Goal: Task Accomplishment & Management: Use online tool/utility

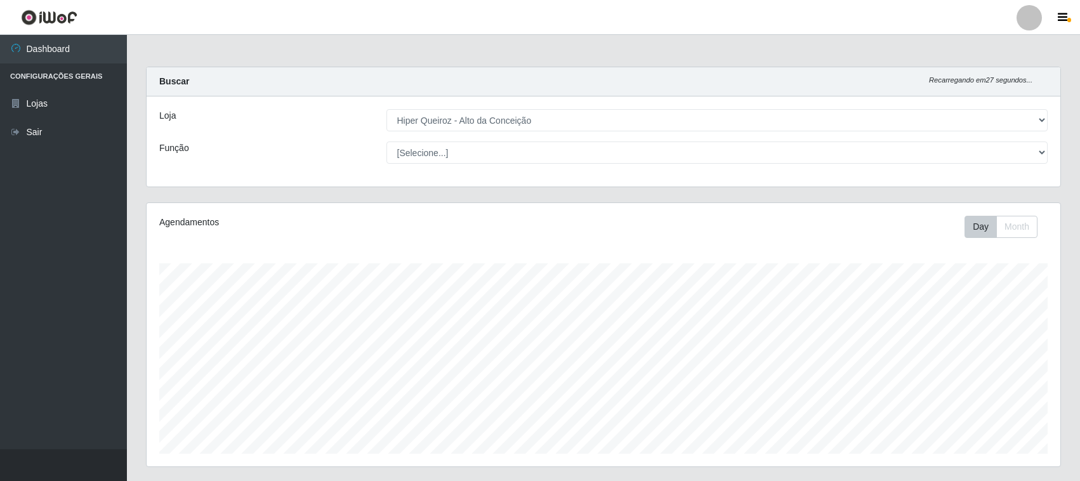
select select "515"
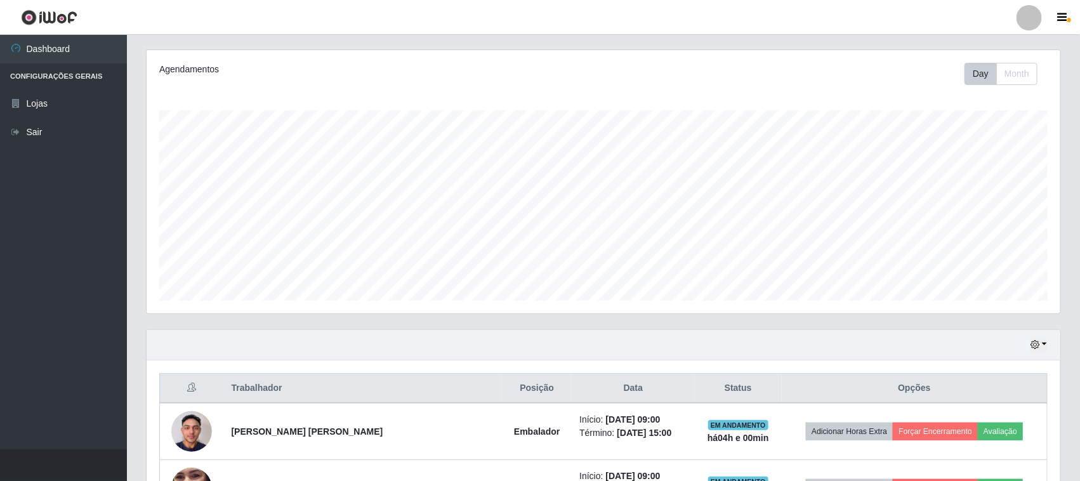
scroll to position [125, 0]
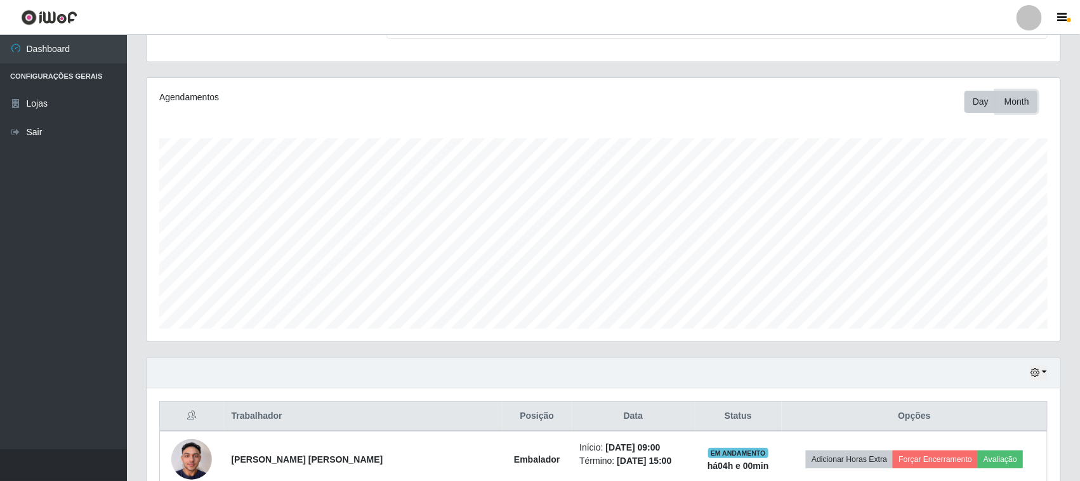
click at [1020, 106] on button "Month" at bounding box center [1016, 102] width 41 height 22
drag, startPoint x: 1024, startPoint y: 114, endPoint x: 1023, endPoint y: 107, distance: 7.7
click at [1024, 112] on div "Agendamentos Day Month" at bounding box center [603, 209] width 913 height 263
click at [1023, 107] on button "Month" at bounding box center [1016, 102] width 41 height 22
click at [1040, 379] on button "button" at bounding box center [1039, 372] width 18 height 15
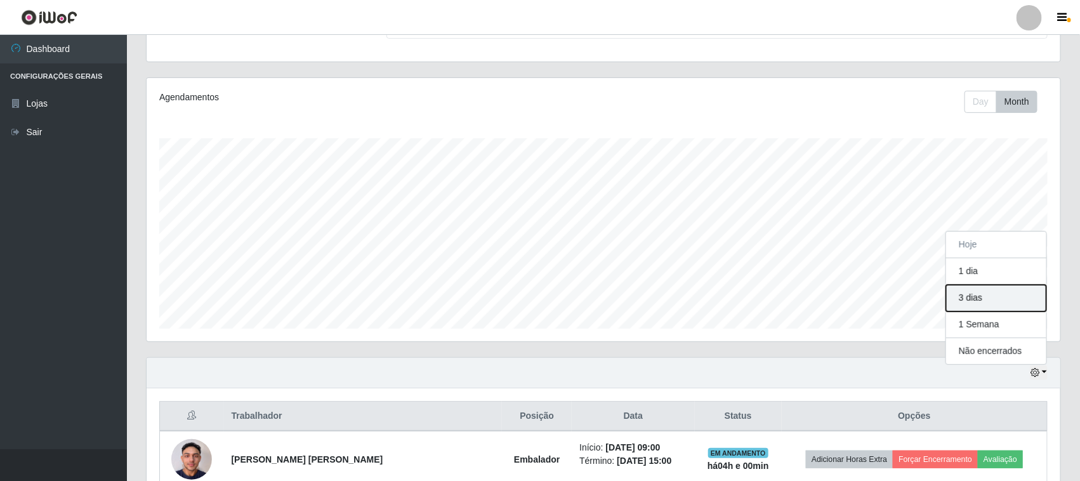
click at [965, 301] on button "3 dias" at bounding box center [996, 298] width 100 height 27
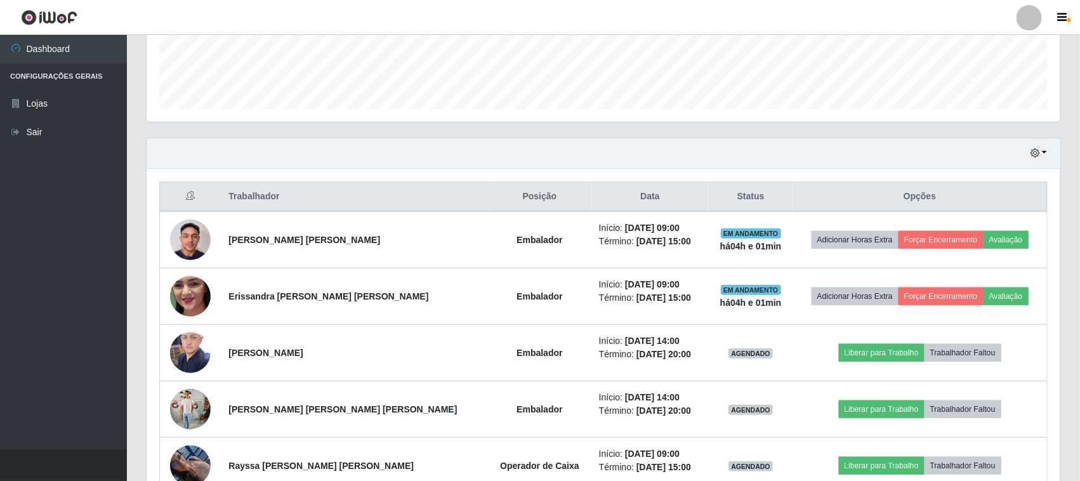
scroll to position [317, 0]
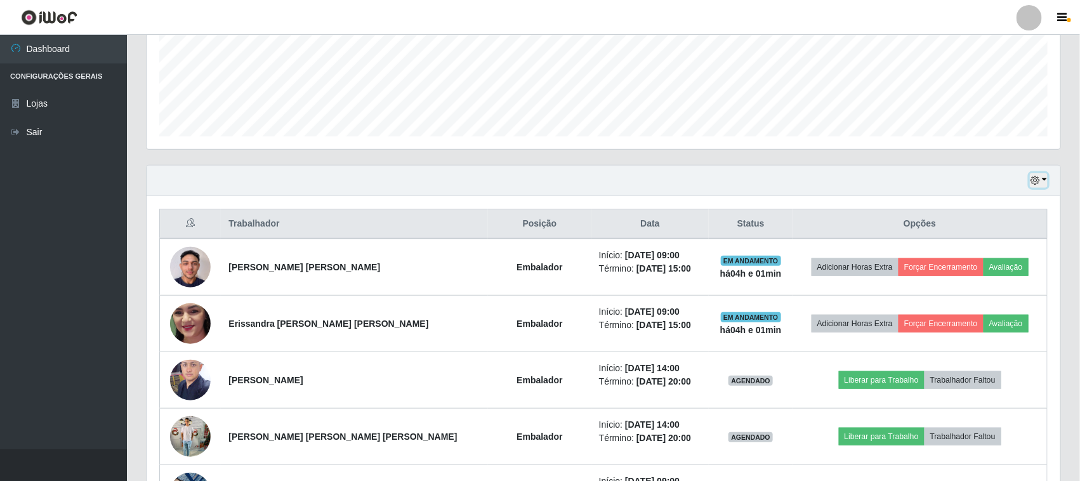
click at [1040, 181] on button "button" at bounding box center [1039, 180] width 18 height 15
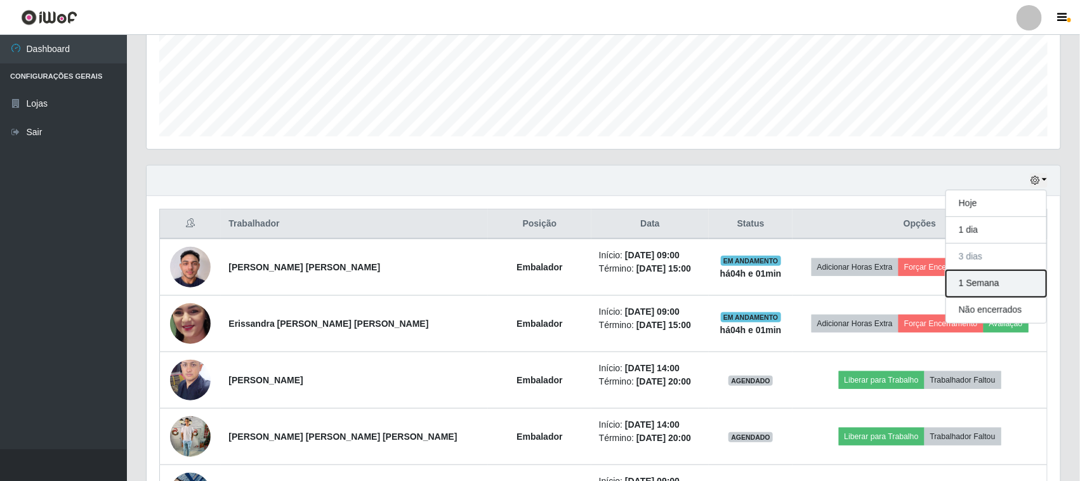
click at [971, 289] on button "1 Semana" at bounding box center [996, 283] width 100 height 27
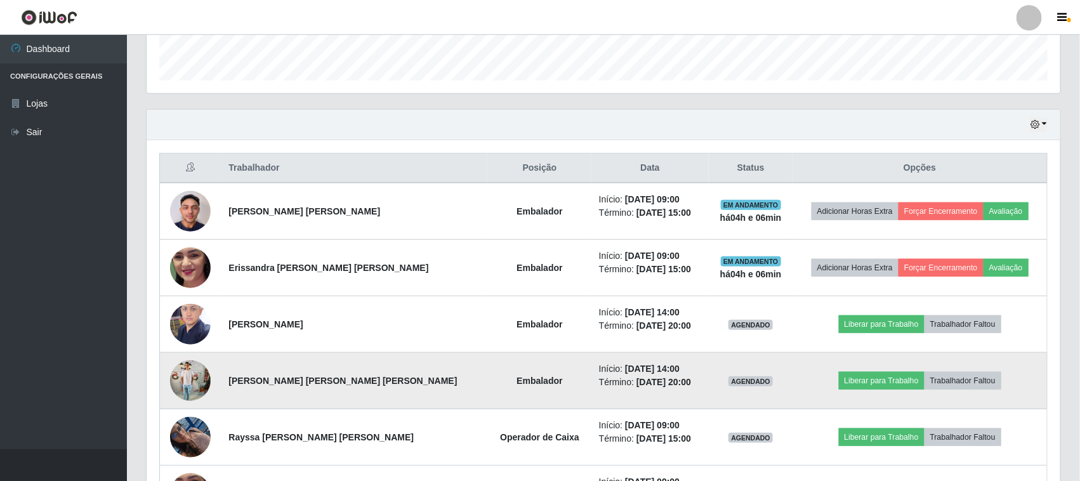
scroll to position [452, 0]
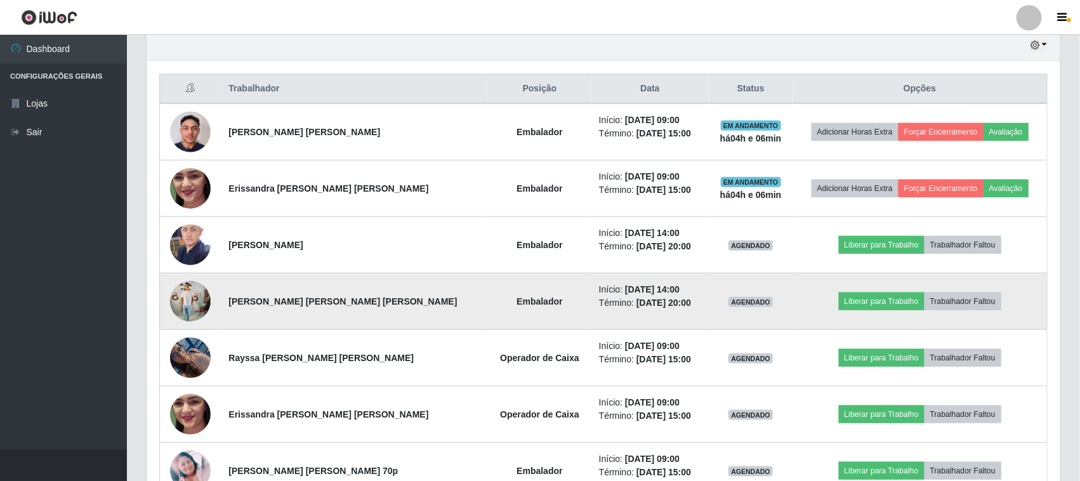
click at [192, 308] on img at bounding box center [190, 301] width 41 height 54
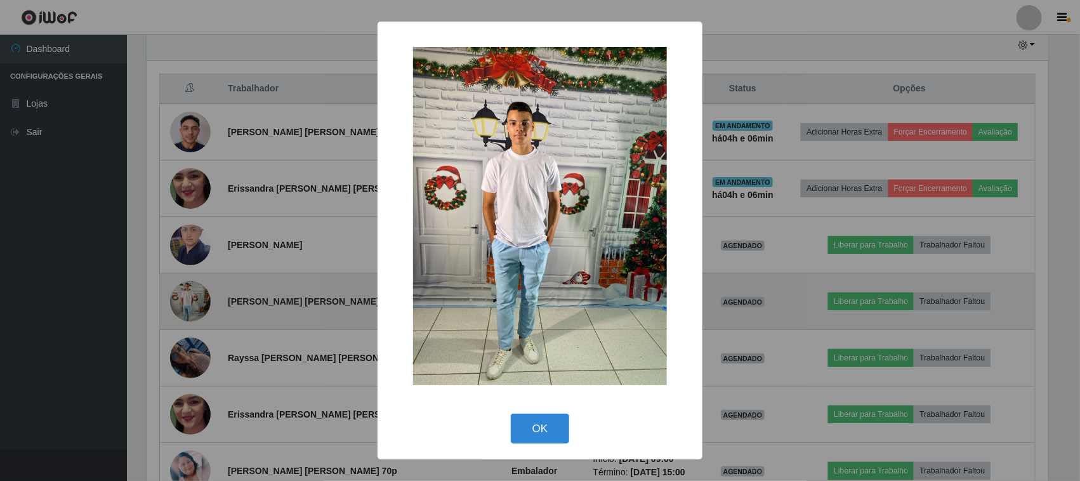
scroll to position [264, 905]
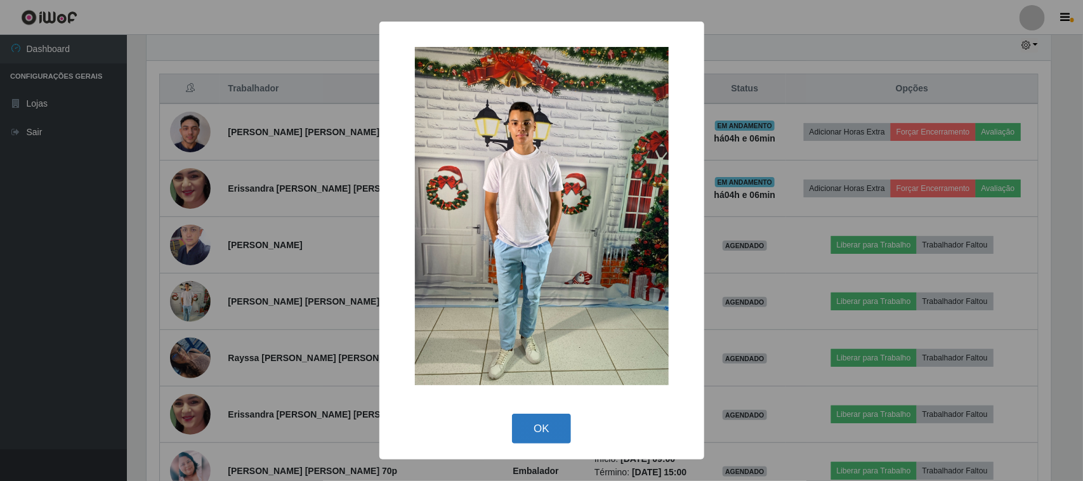
click at [540, 435] on button "OK" at bounding box center [541, 429] width 59 height 30
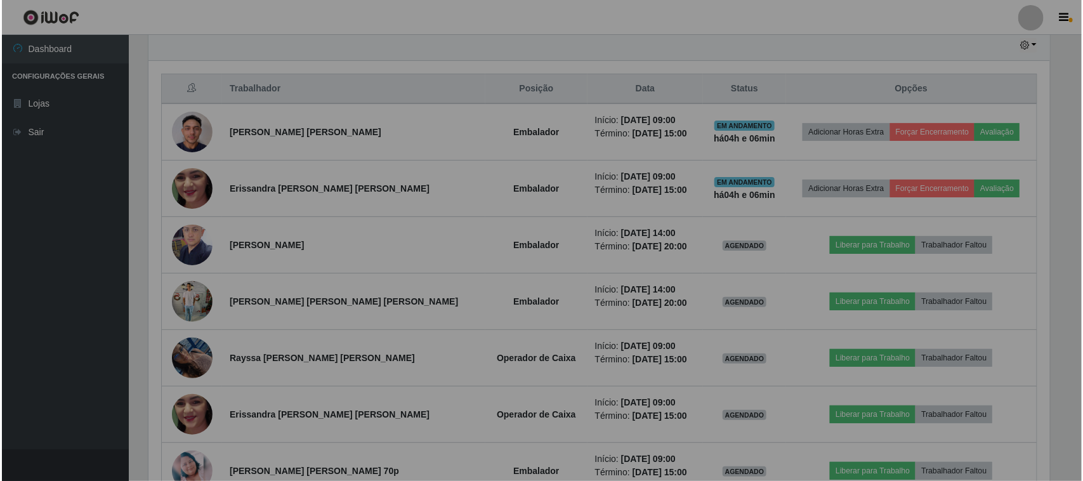
scroll to position [264, 913]
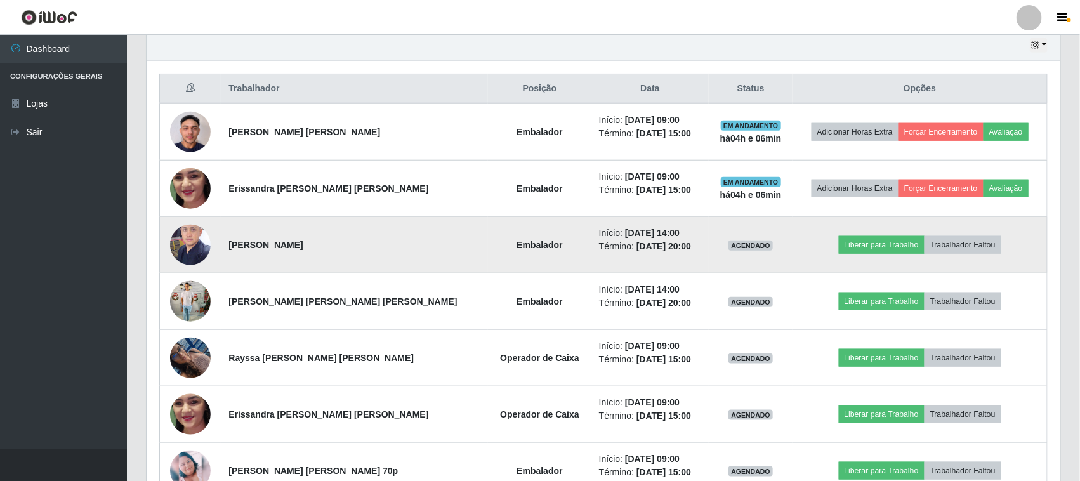
click at [182, 251] on img at bounding box center [190, 245] width 41 height 54
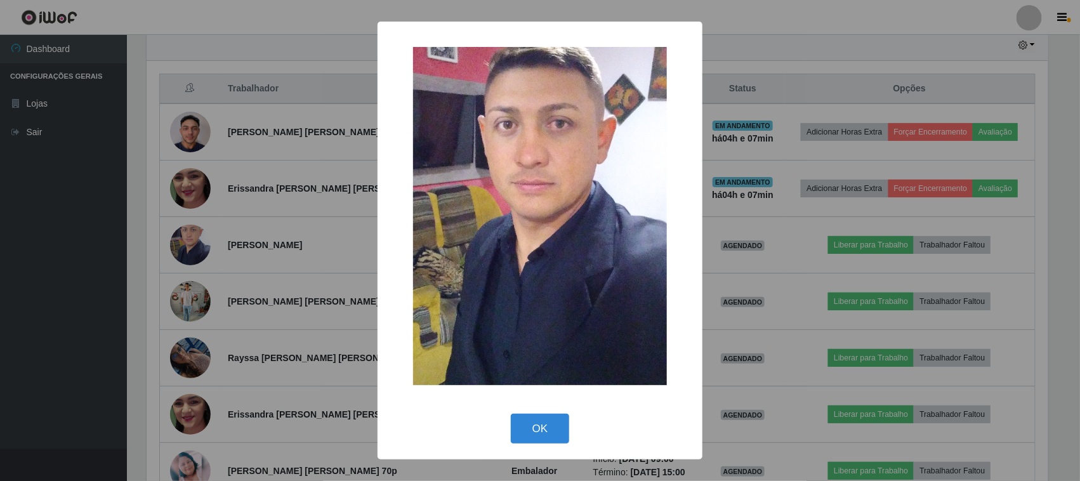
scroll to position [264, 905]
click at [533, 433] on button "OK" at bounding box center [541, 429] width 59 height 30
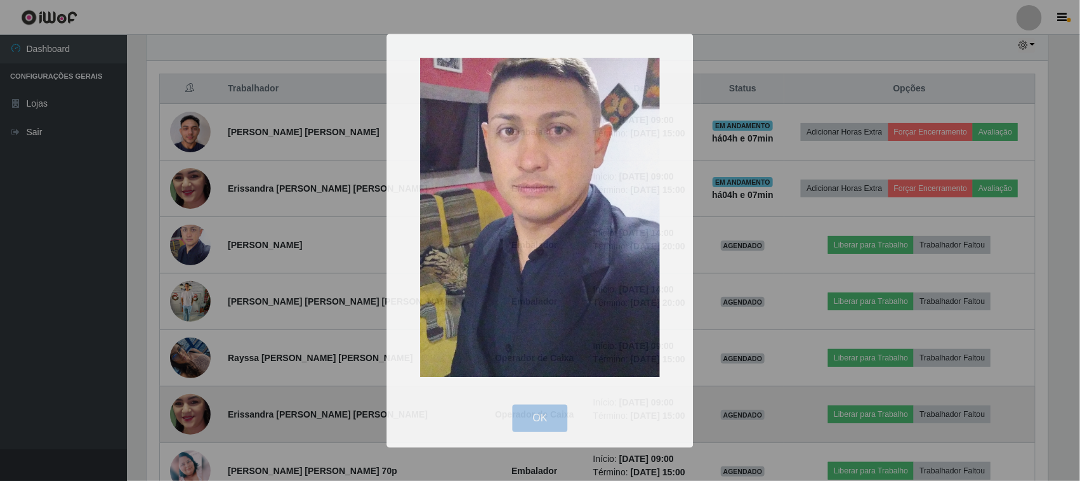
scroll to position [264, 913]
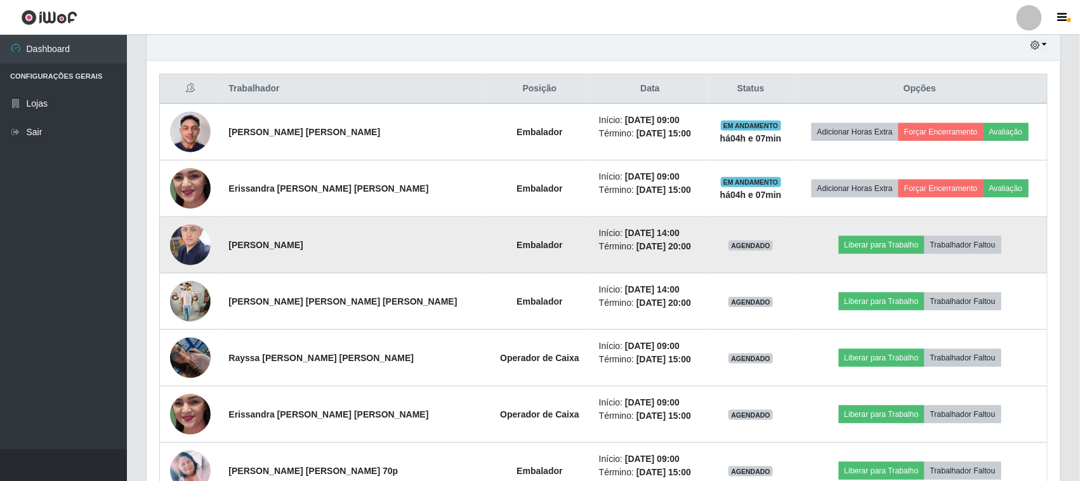
click at [192, 247] on img at bounding box center [190, 245] width 41 height 54
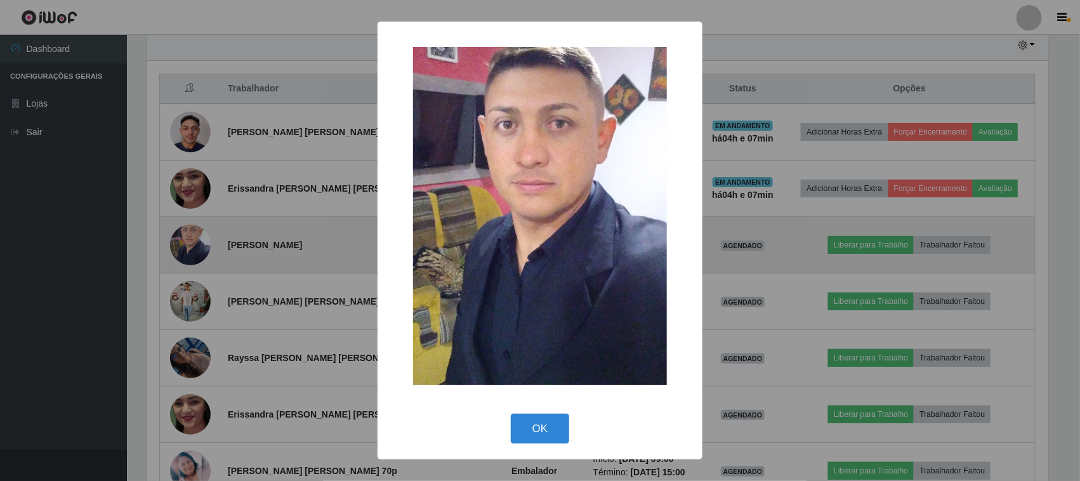
scroll to position [264, 905]
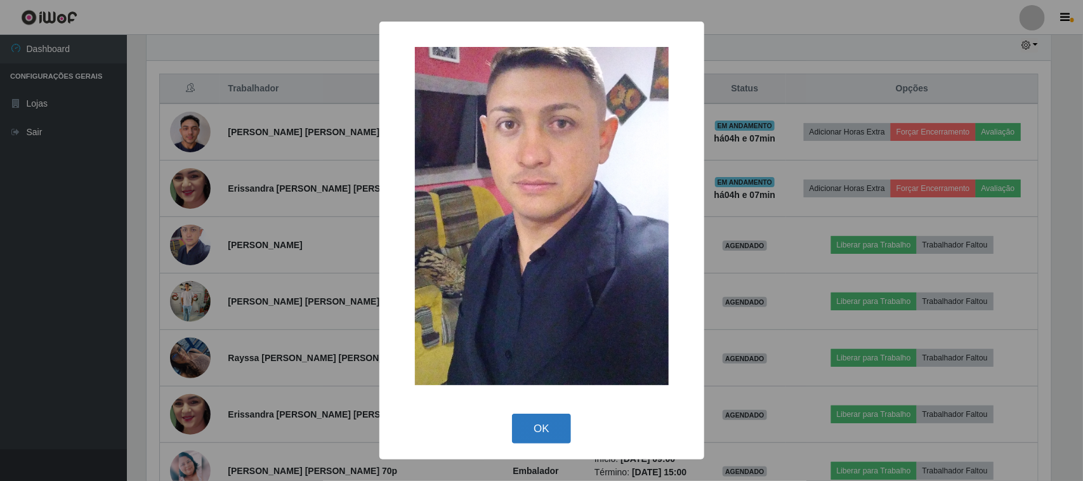
click at [551, 422] on button "OK" at bounding box center [541, 429] width 59 height 30
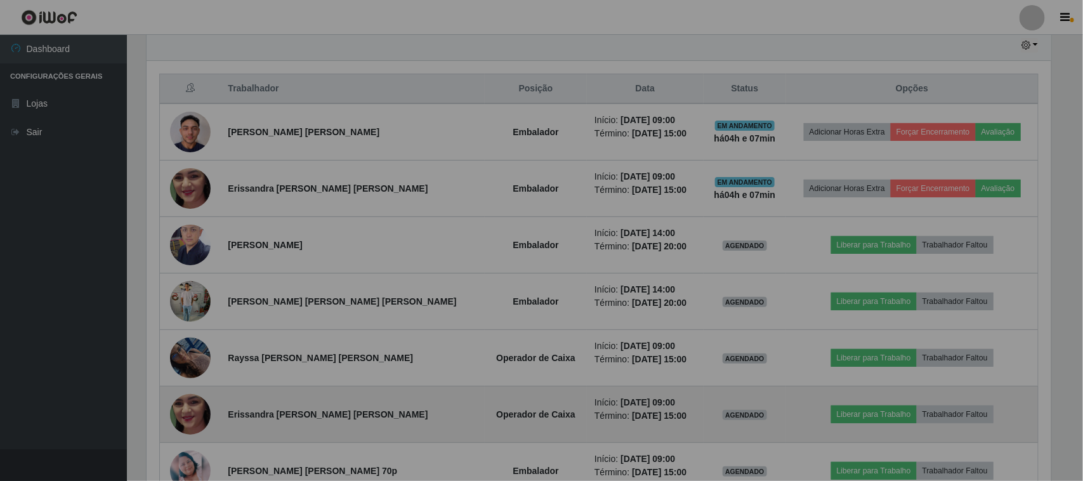
scroll to position [264, 913]
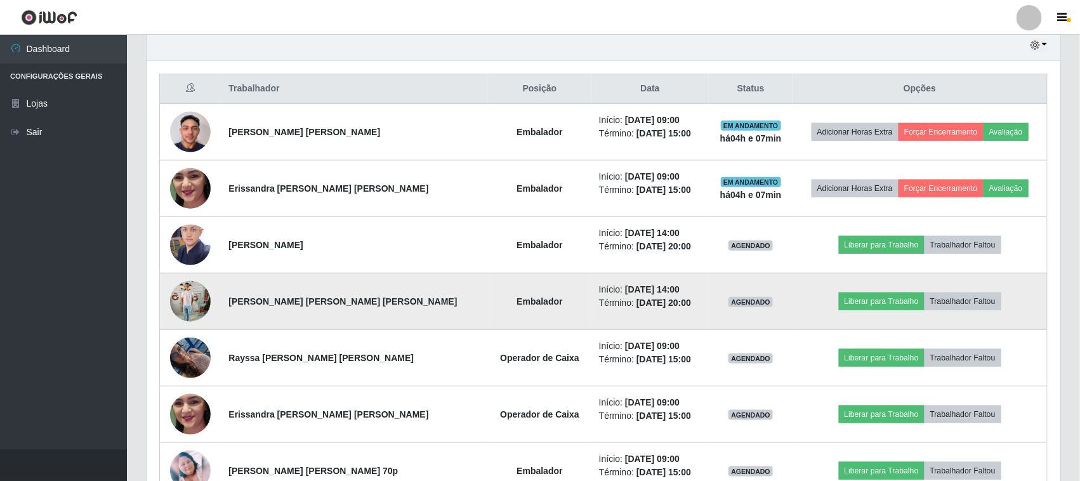
click at [198, 303] on img at bounding box center [190, 301] width 41 height 54
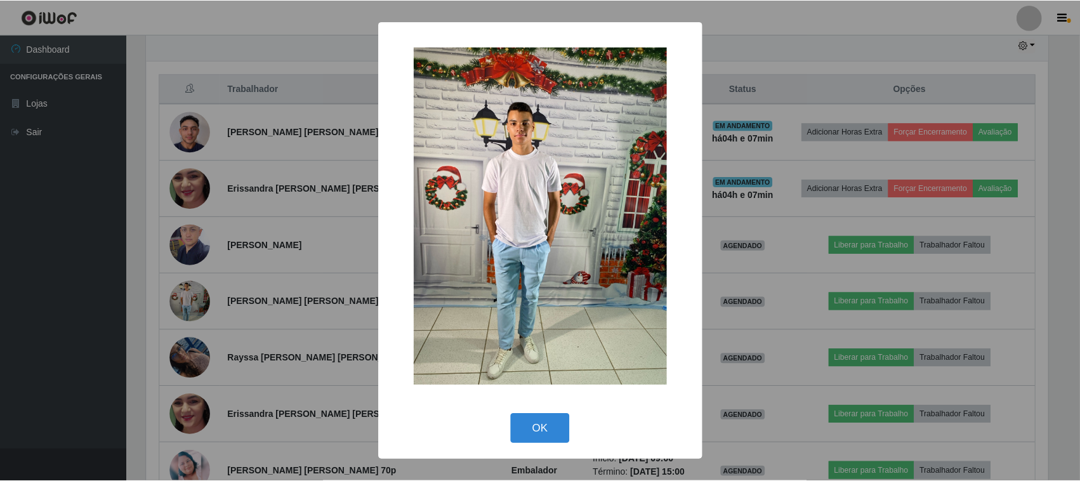
scroll to position [264, 905]
click at [534, 430] on button "OK" at bounding box center [541, 429] width 59 height 30
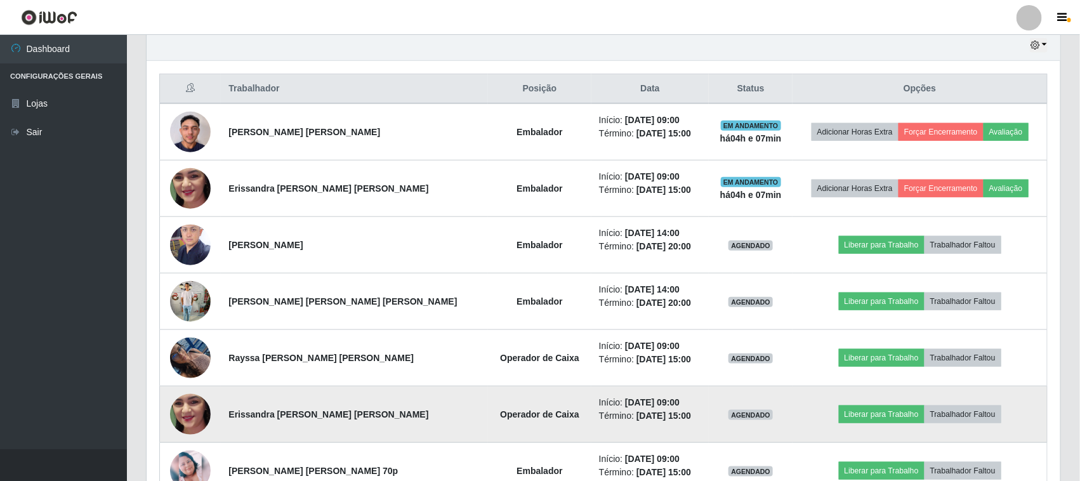
scroll to position [611, 0]
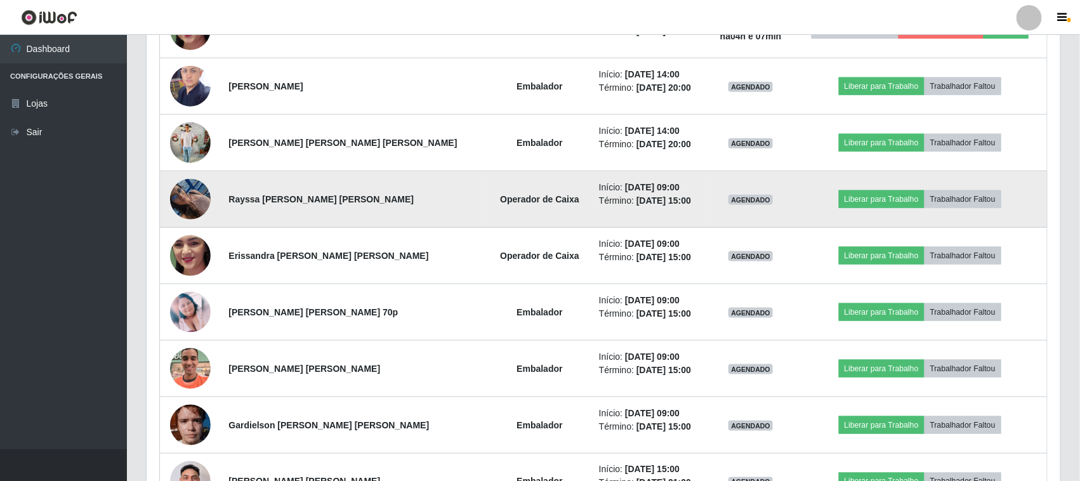
click at [190, 203] on img at bounding box center [190, 199] width 41 height 54
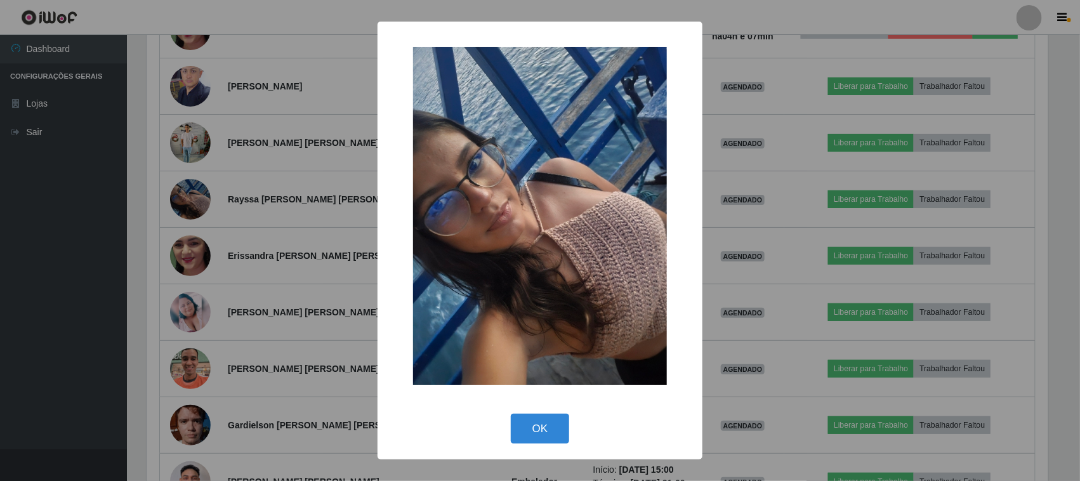
scroll to position [264, 905]
click at [546, 429] on button "OK" at bounding box center [541, 429] width 59 height 30
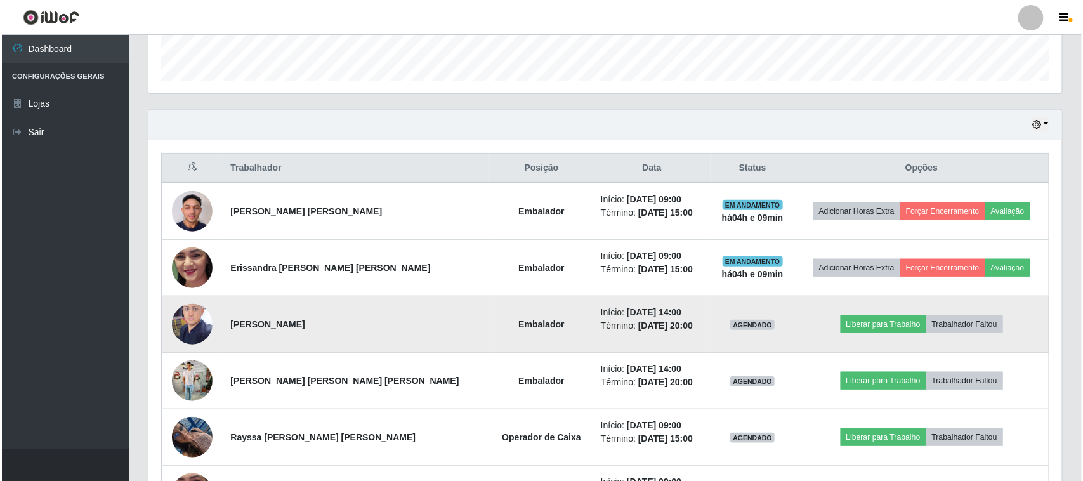
scroll to position [532, 0]
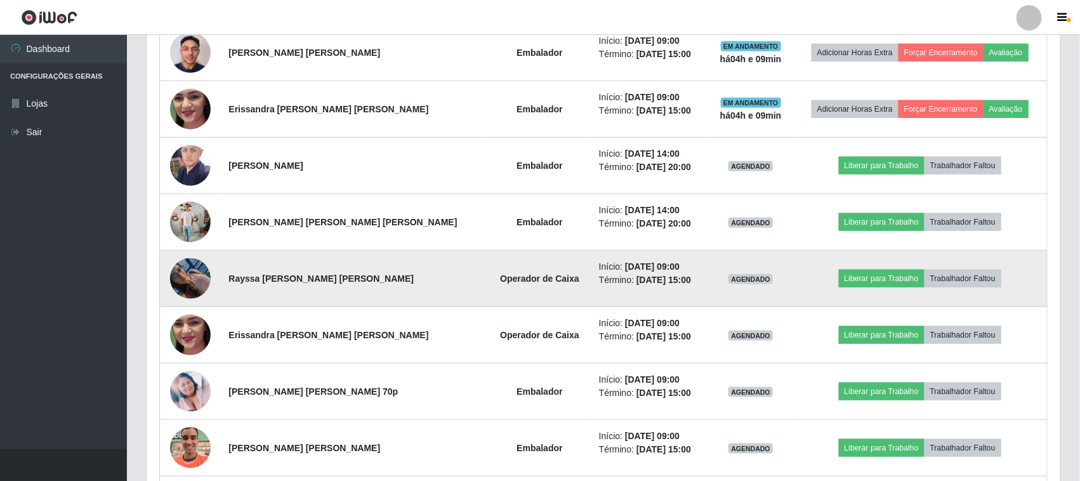
click at [200, 271] on img at bounding box center [190, 278] width 41 height 54
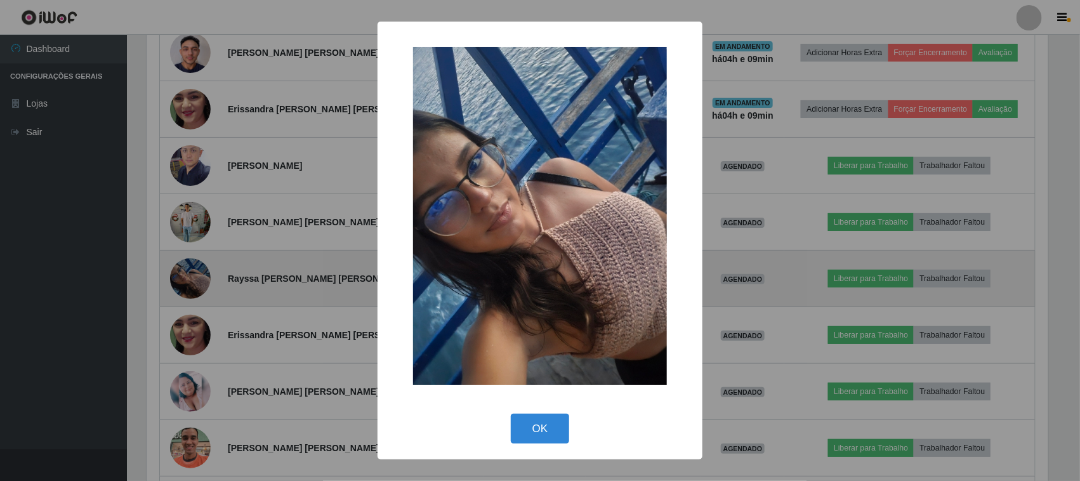
scroll to position [264, 905]
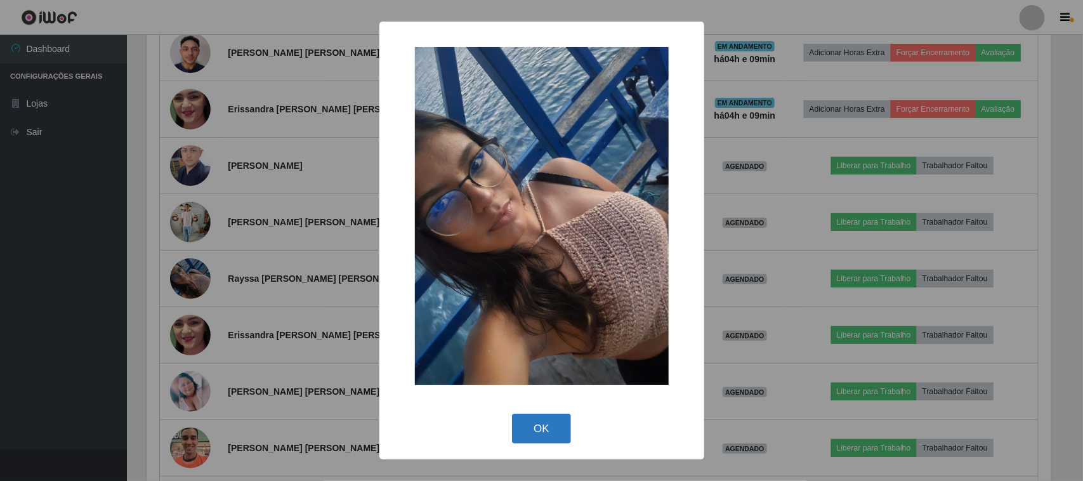
click at [539, 428] on button "OK" at bounding box center [541, 429] width 59 height 30
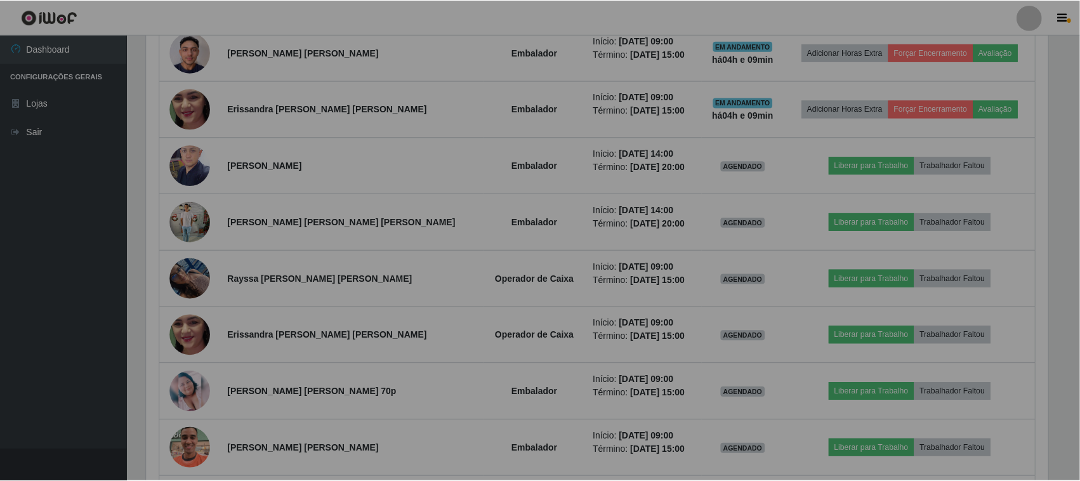
scroll to position [264, 913]
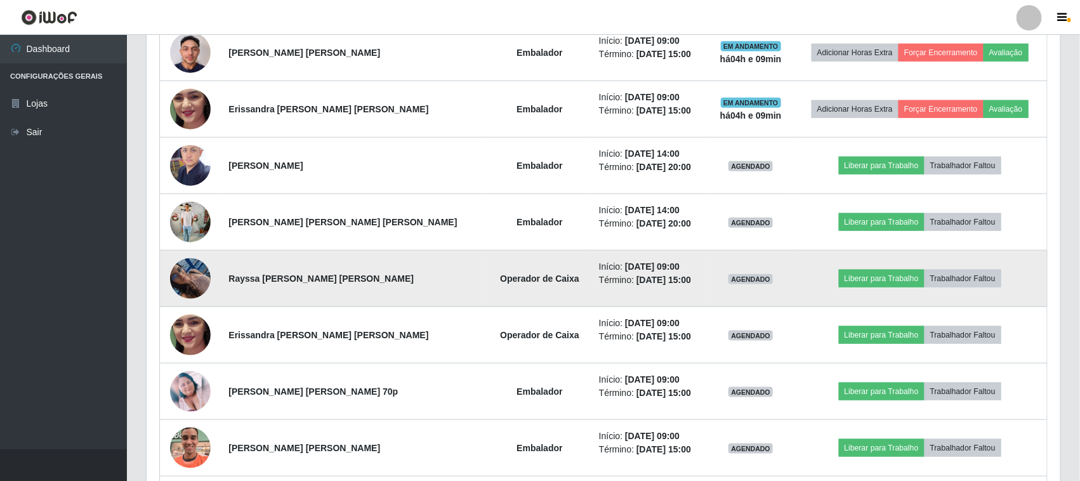
click at [205, 277] on img at bounding box center [190, 278] width 41 height 54
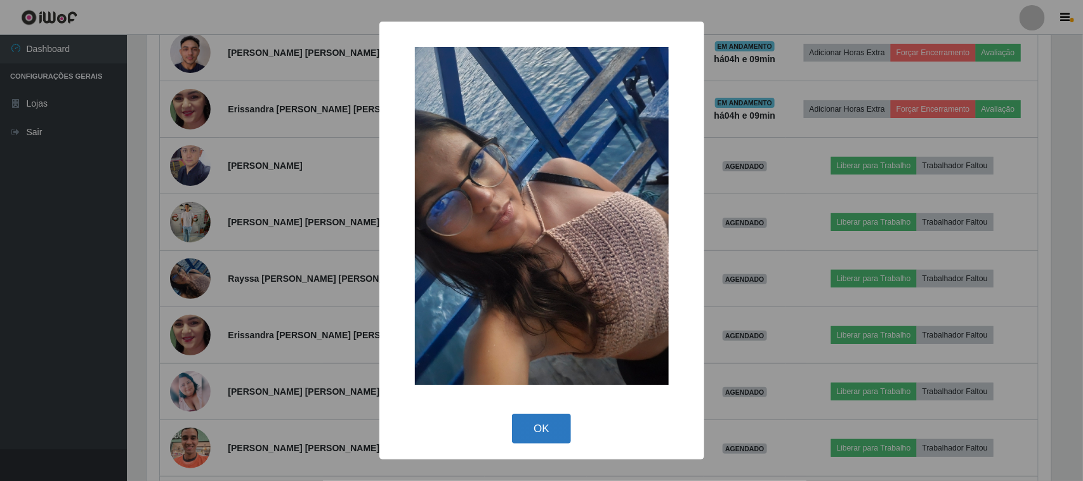
click at [540, 422] on button "OK" at bounding box center [541, 429] width 59 height 30
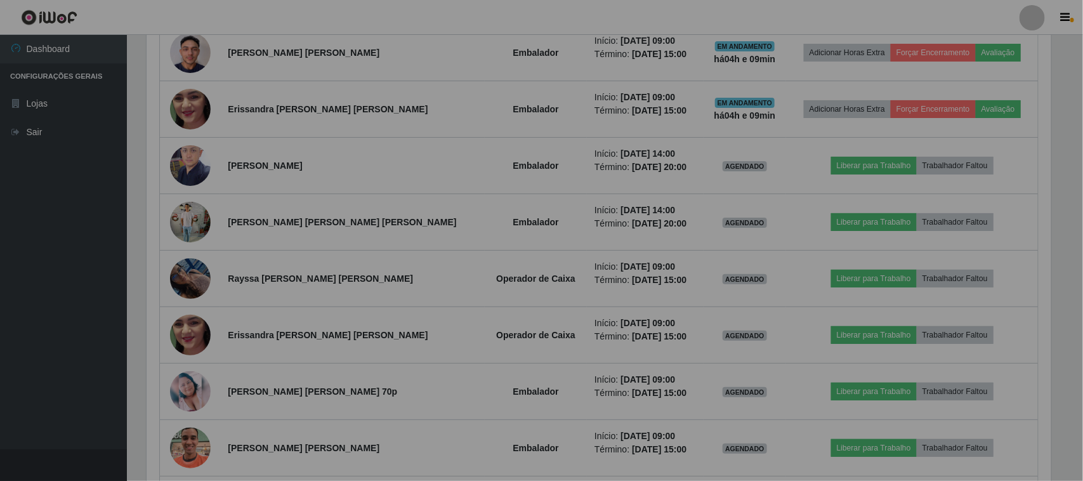
scroll to position [264, 913]
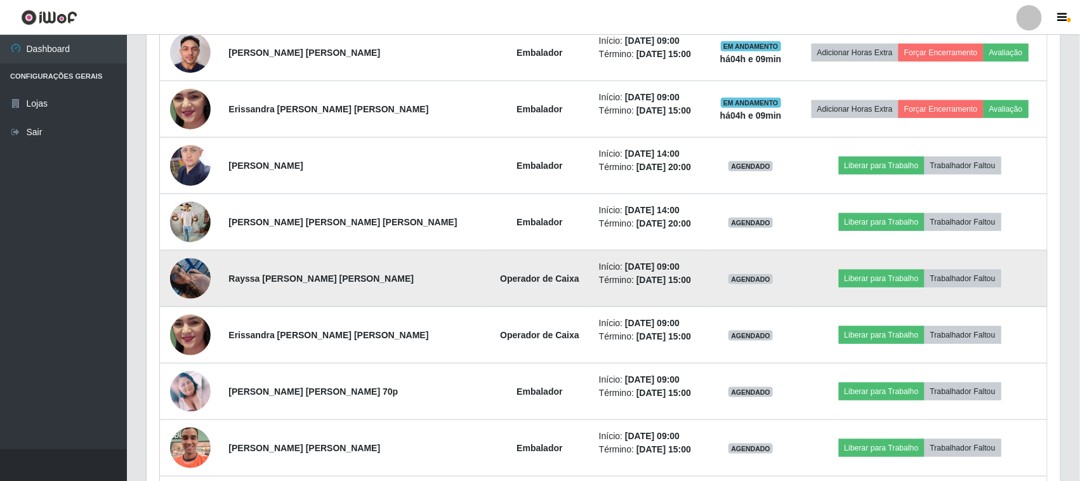
click at [191, 278] on img at bounding box center [190, 278] width 41 height 54
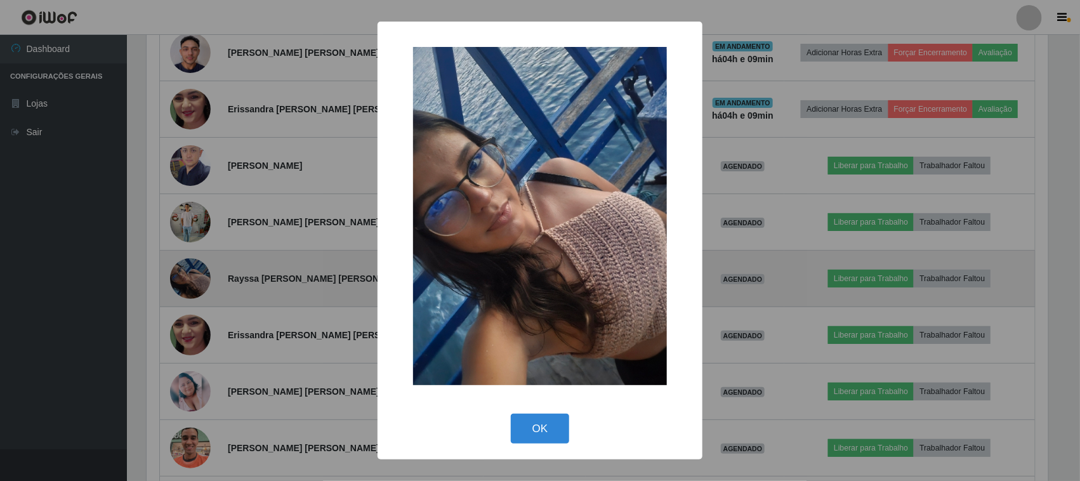
scroll to position [264, 905]
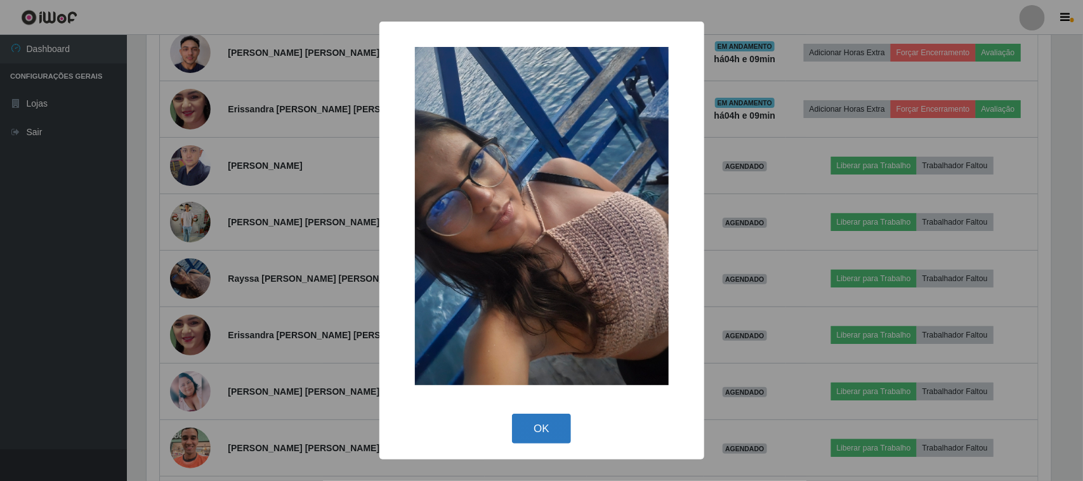
click at [542, 426] on button "OK" at bounding box center [541, 429] width 59 height 30
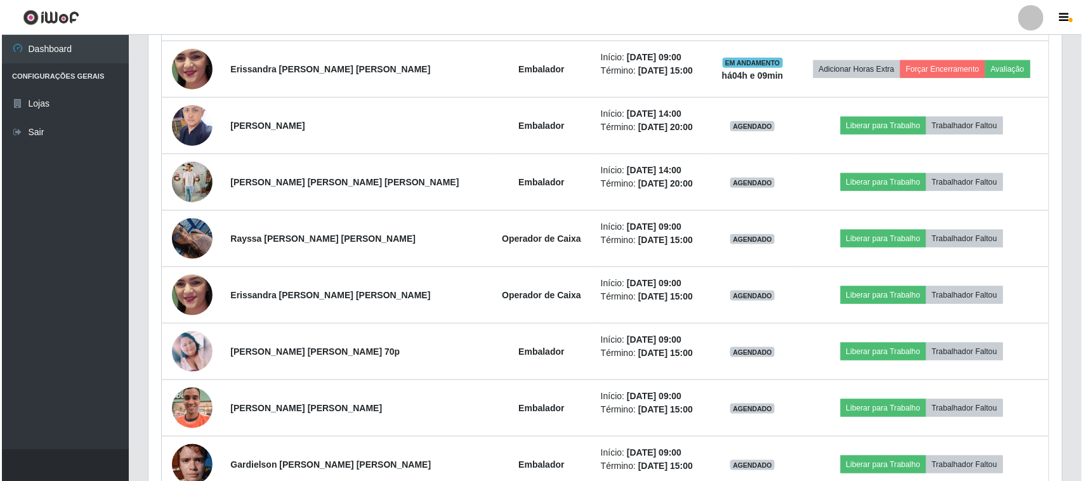
scroll to position [611, 0]
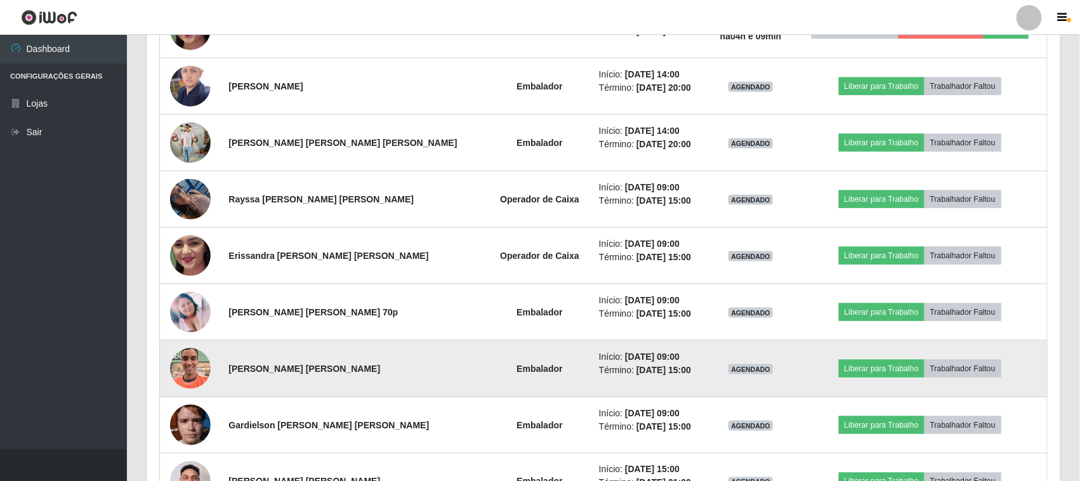
click at [192, 368] on img at bounding box center [190, 368] width 41 height 72
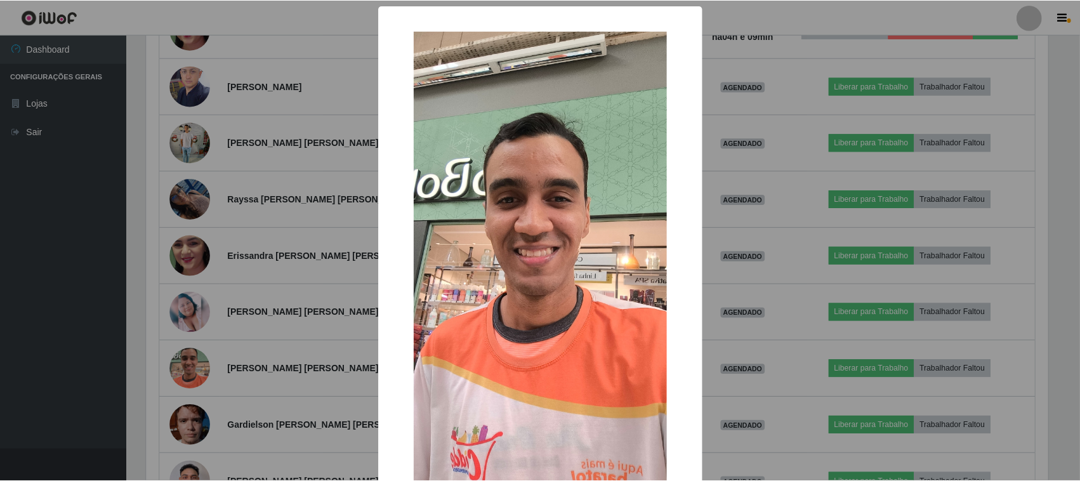
scroll to position [79, 0]
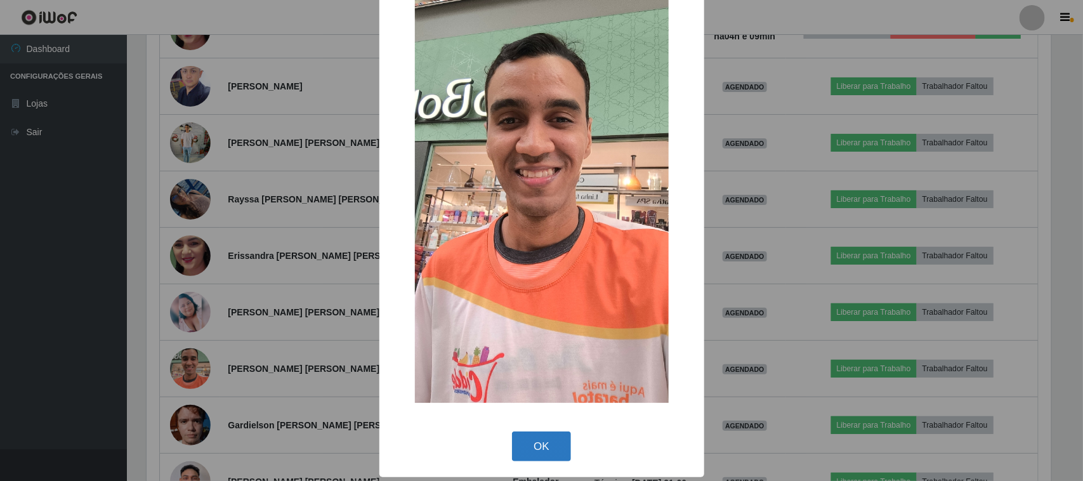
click at [538, 450] on button "OK" at bounding box center [541, 446] width 59 height 30
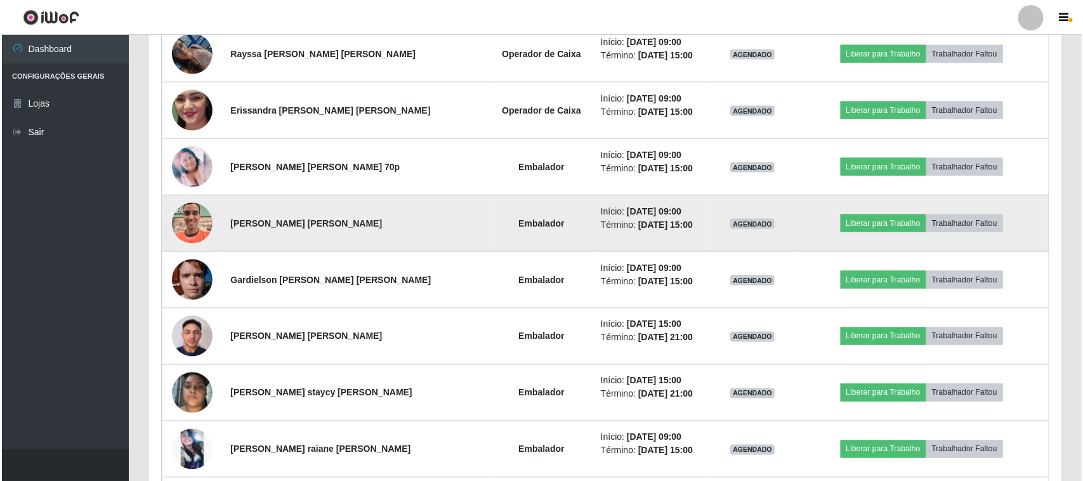
scroll to position [769, 0]
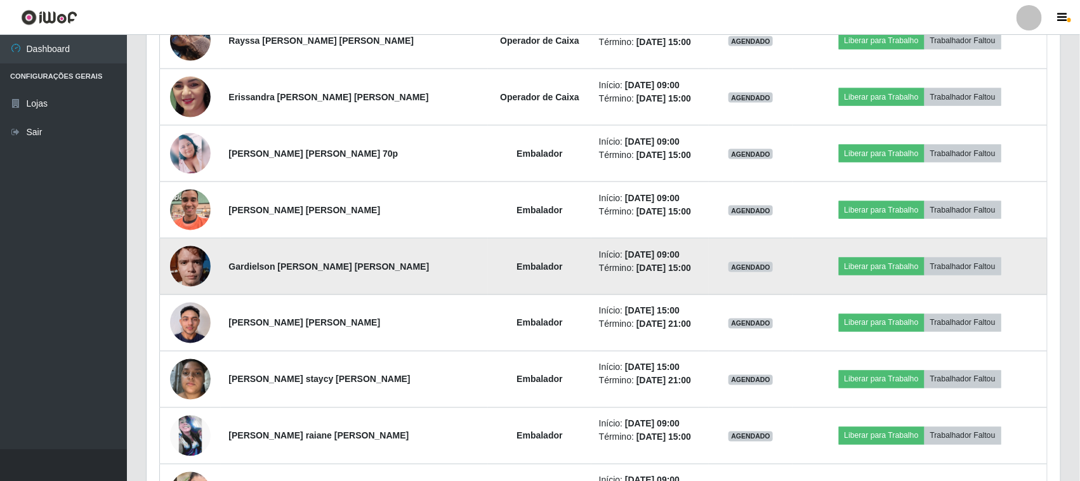
click at [182, 280] on img at bounding box center [190, 266] width 41 height 54
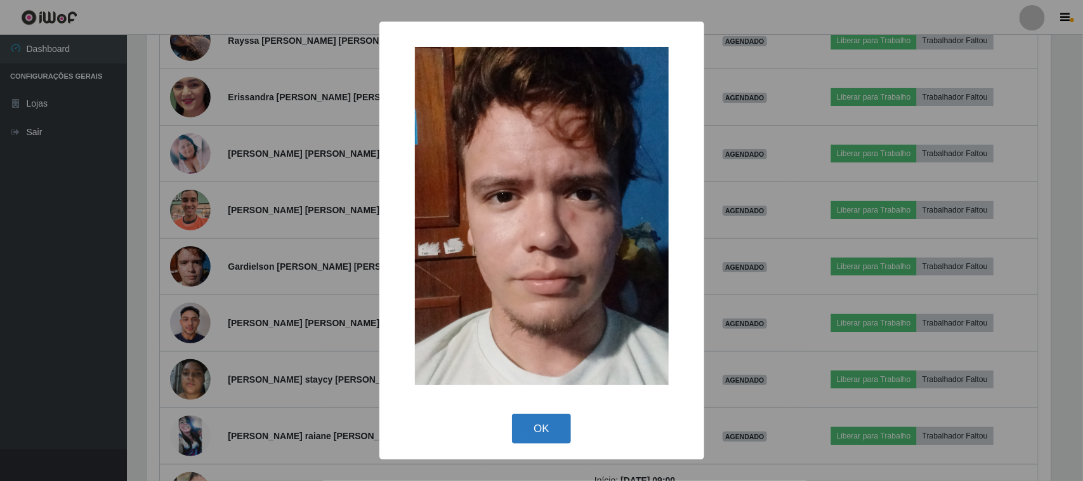
click at [521, 433] on button "OK" at bounding box center [541, 429] width 59 height 30
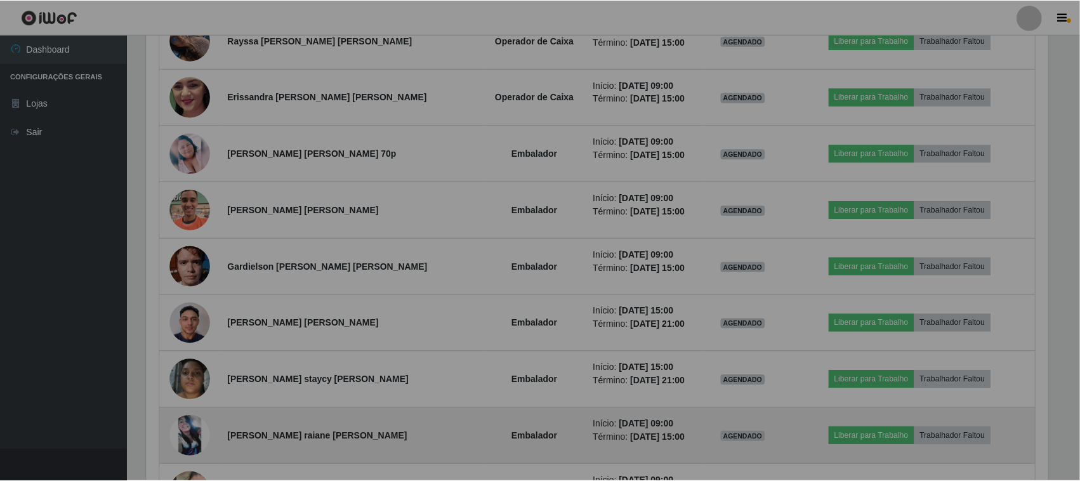
scroll to position [264, 913]
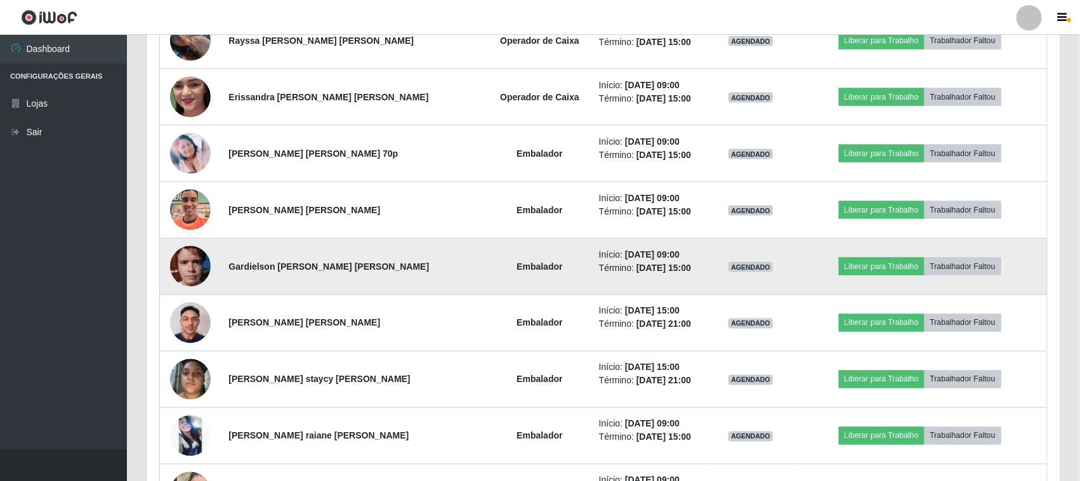
drag, startPoint x: 632, startPoint y: 254, endPoint x: 671, endPoint y: 271, distance: 41.5
click at [671, 271] on ul "Início: [DATE] 09:00 Término: [DATE] 15:00" at bounding box center [650, 261] width 102 height 27
click at [633, 287] on td "Início: [DATE] 09:00 Término: [DATE] 15:00" at bounding box center [649, 267] width 117 height 56
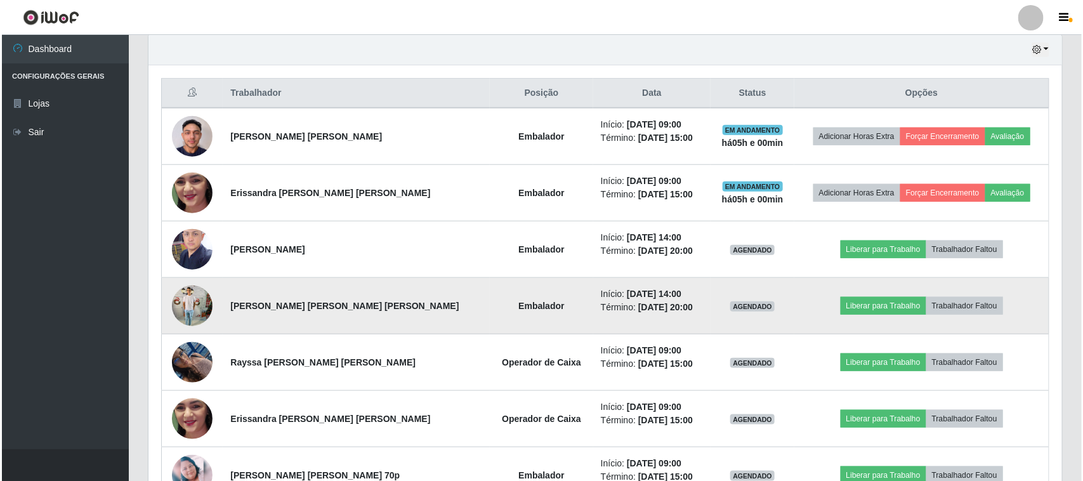
scroll to position [476, 0]
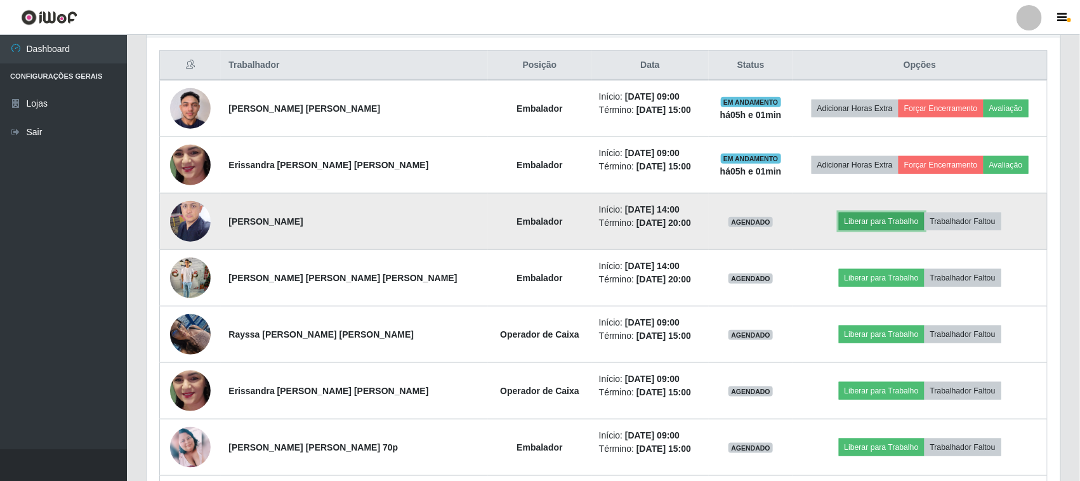
click at [858, 223] on button "Liberar para Trabalho" at bounding box center [882, 222] width 86 height 18
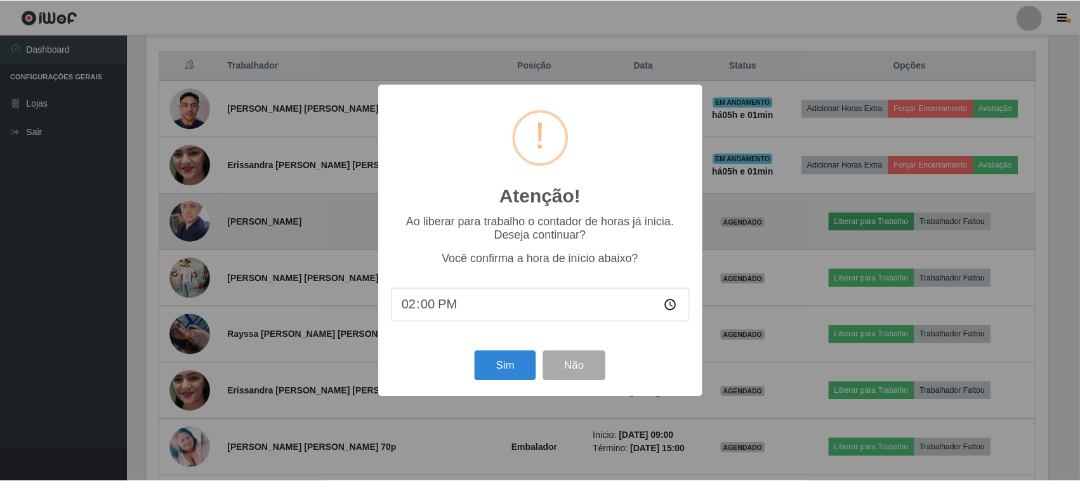
scroll to position [264, 905]
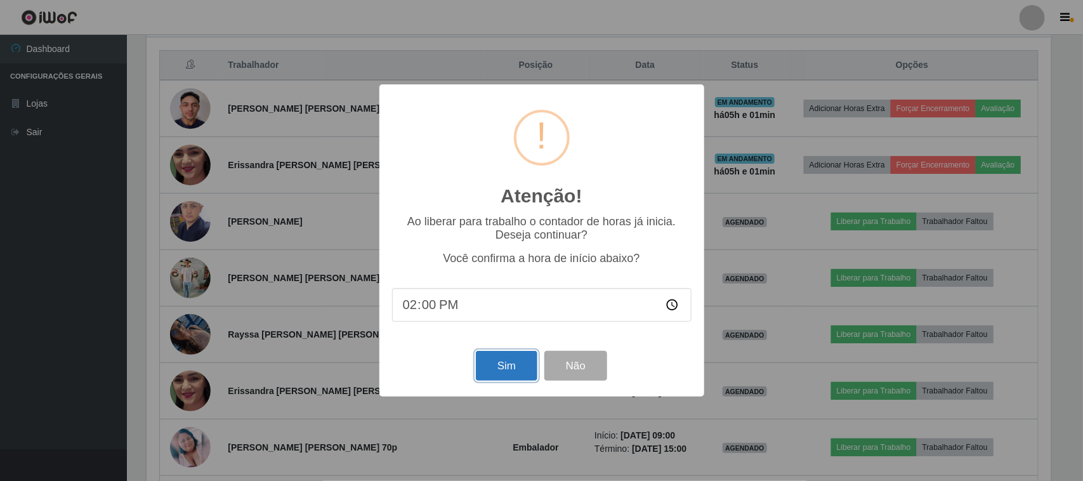
click at [503, 368] on button "Sim" at bounding box center [507, 366] width 62 height 30
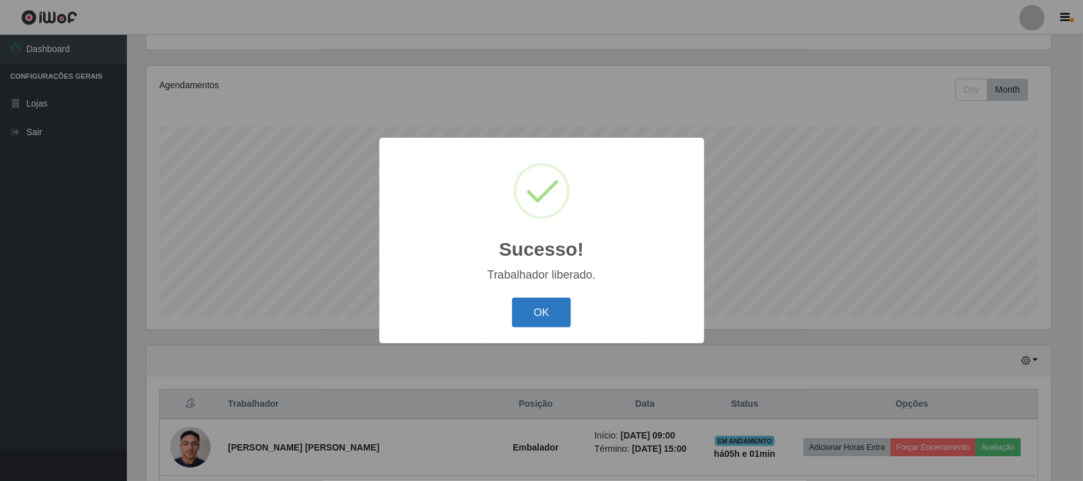
click at [540, 313] on button "OK" at bounding box center [541, 313] width 59 height 30
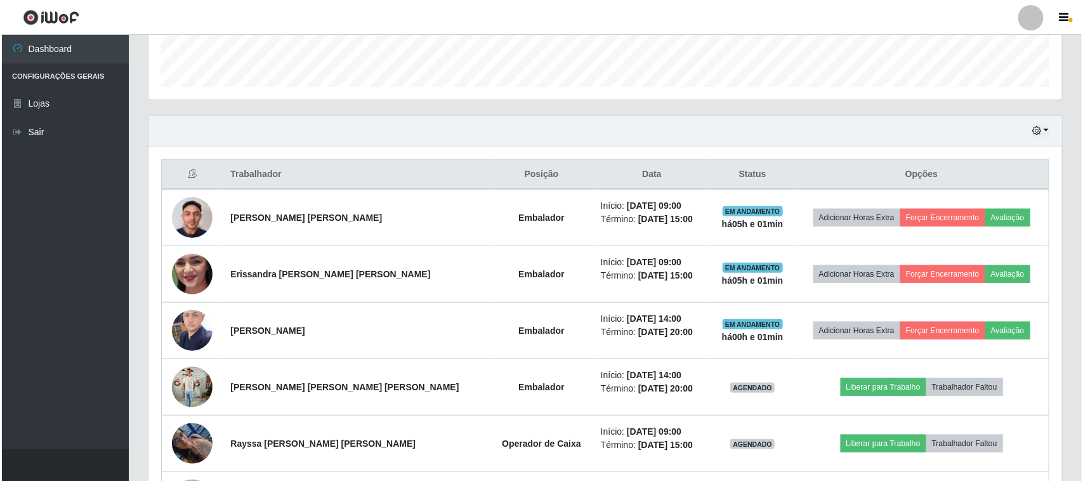
scroll to position [454, 0]
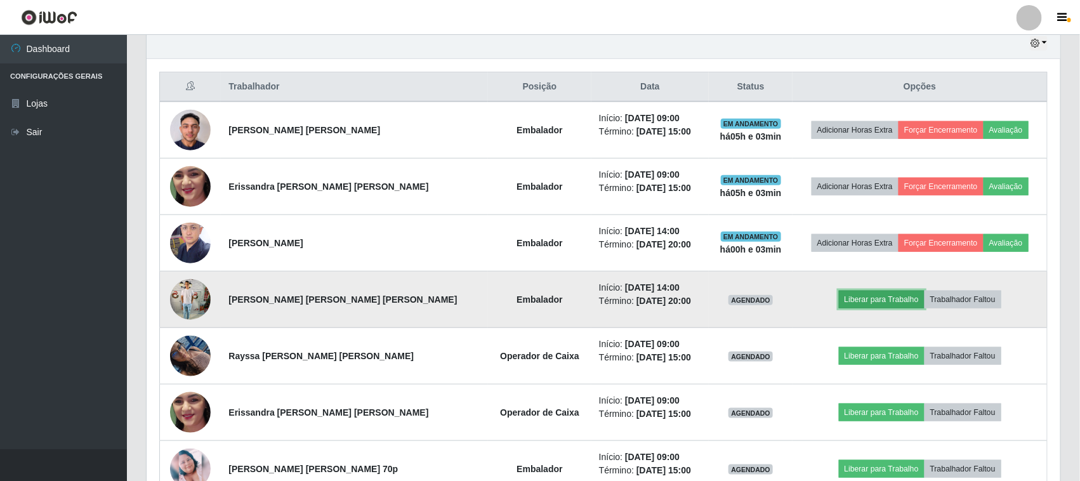
click at [850, 303] on button "Liberar para Trabalho" at bounding box center [882, 300] width 86 height 18
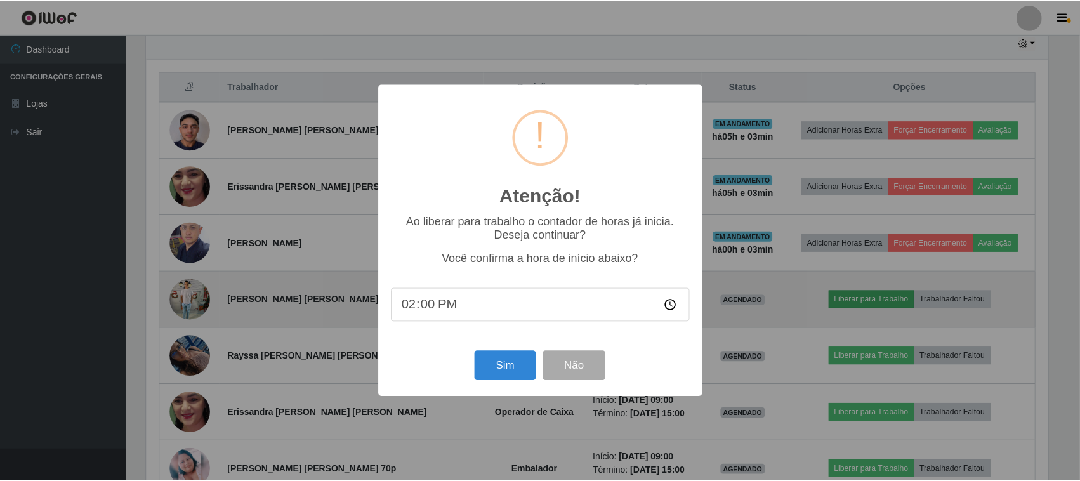
scroll to position [264, 905]
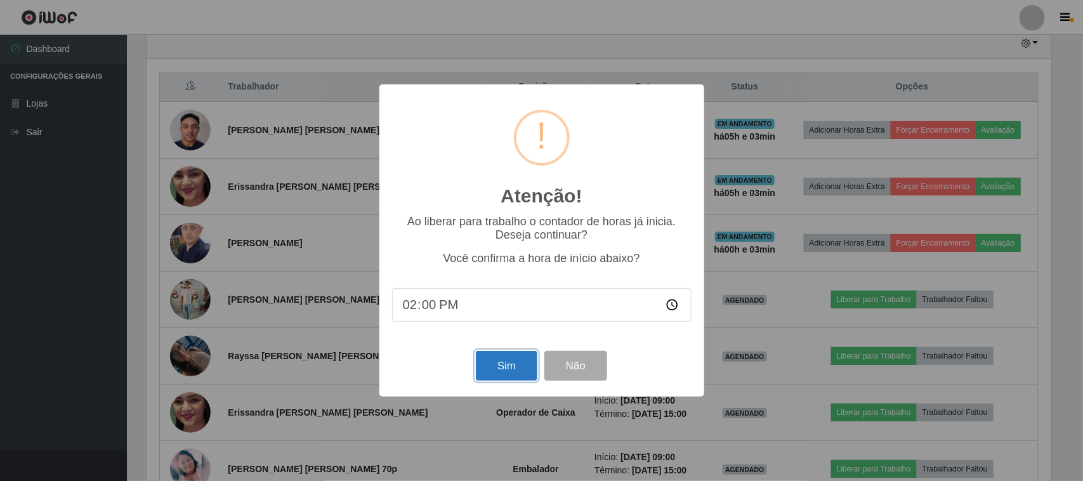
click at [500, 366] on button "Sim" at bounding box center [507, 366] width 62 height 30
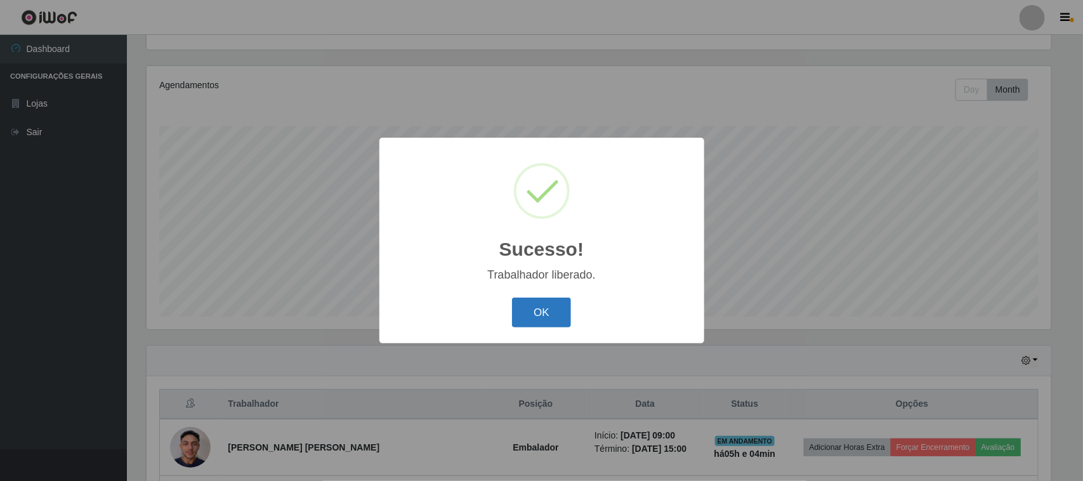
click at [523, 324] on button "OK" at bounding box center [541, 313] width 59 height 30
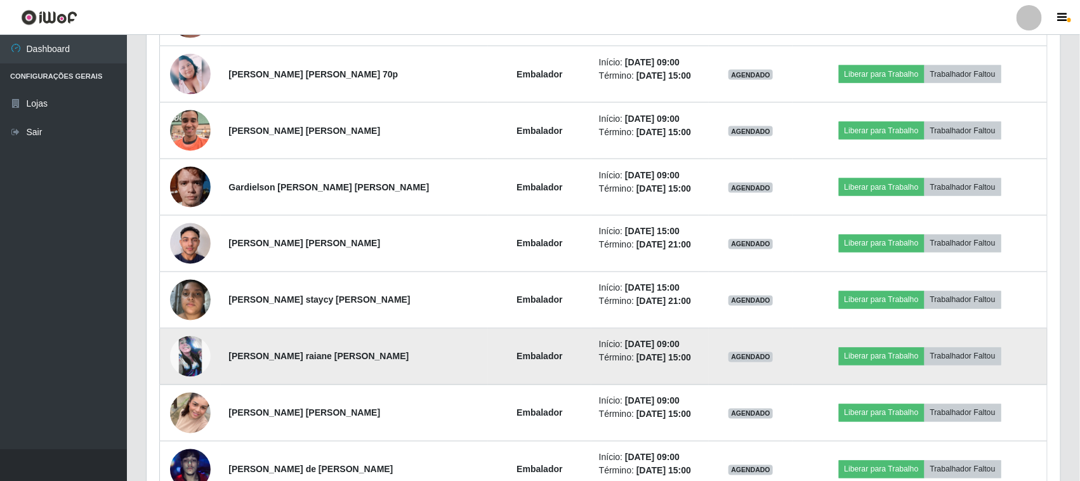
scroll to position [1325, 0]
